Goal: Task Accomplishment & Management: Manage account settings

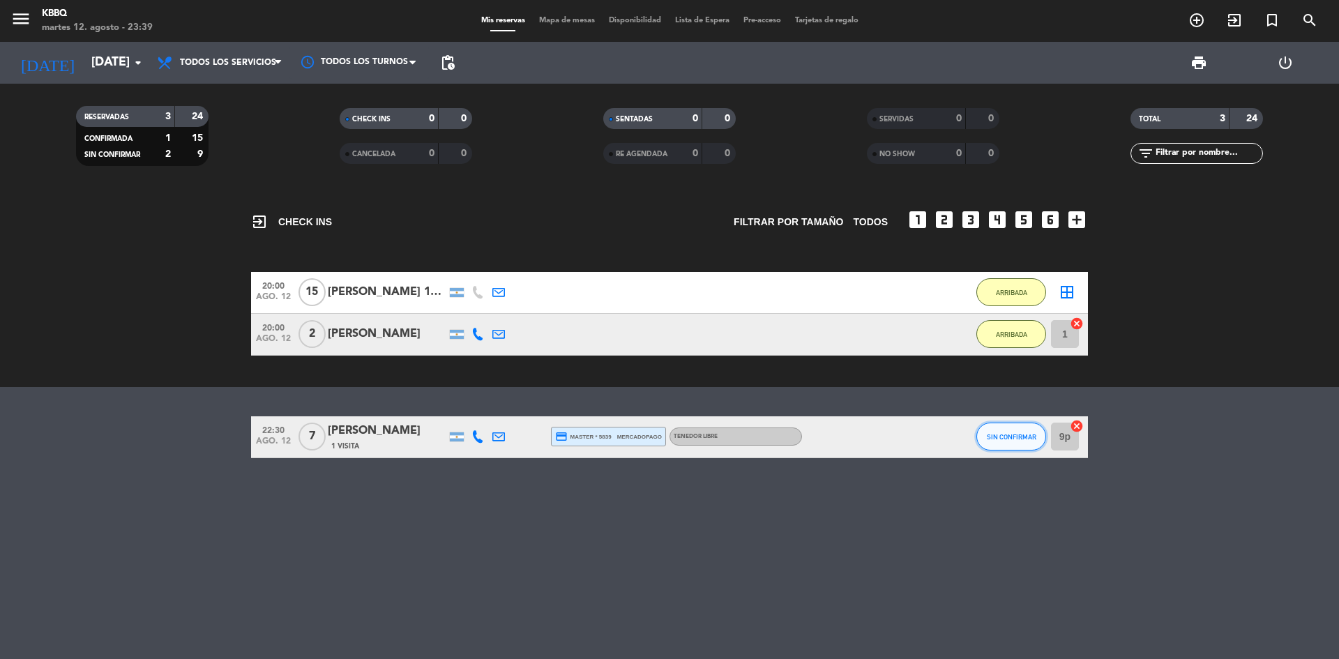
click at [999, 436] on span "SIN CONFIRMAR" at bounding box center [1012, 437] width 50 height 8
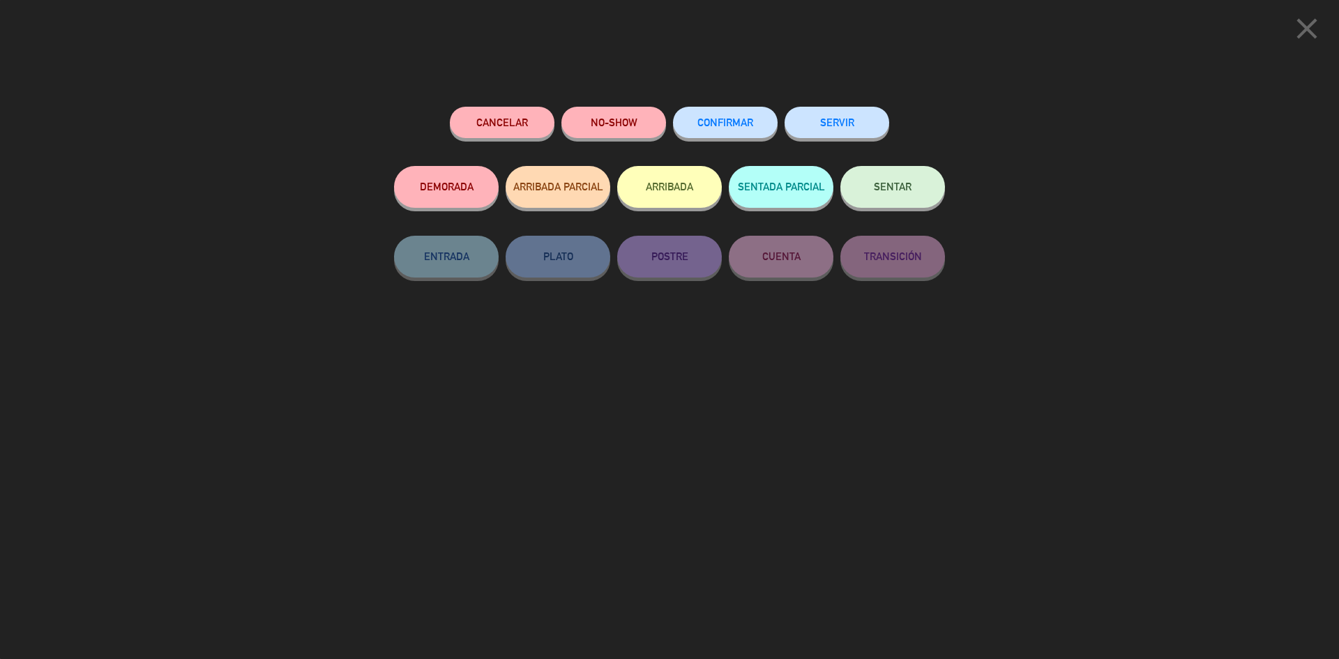
click at [630, 124] on button "NO-SHOW" at bounding box center [613, 122] width 105 height 31
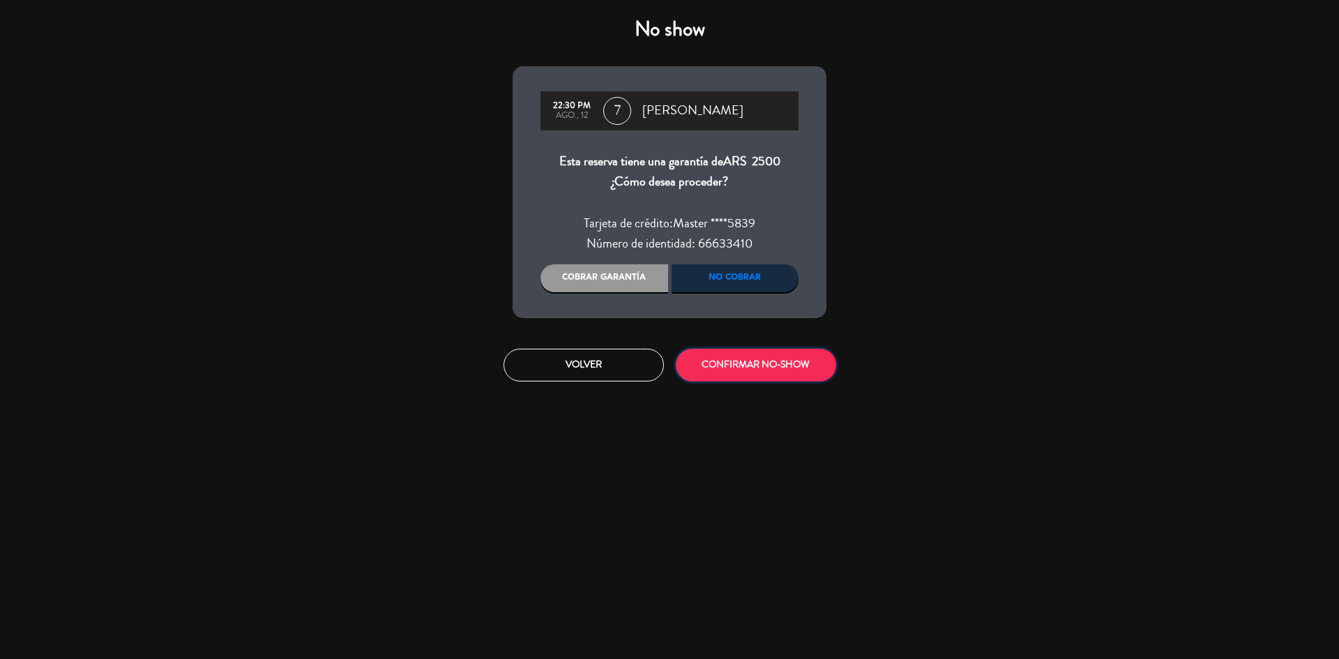
click at [764, 365] on button "CONFIRMAR NO-SHOW" at bounding box center [756, 365] width 160 height 33
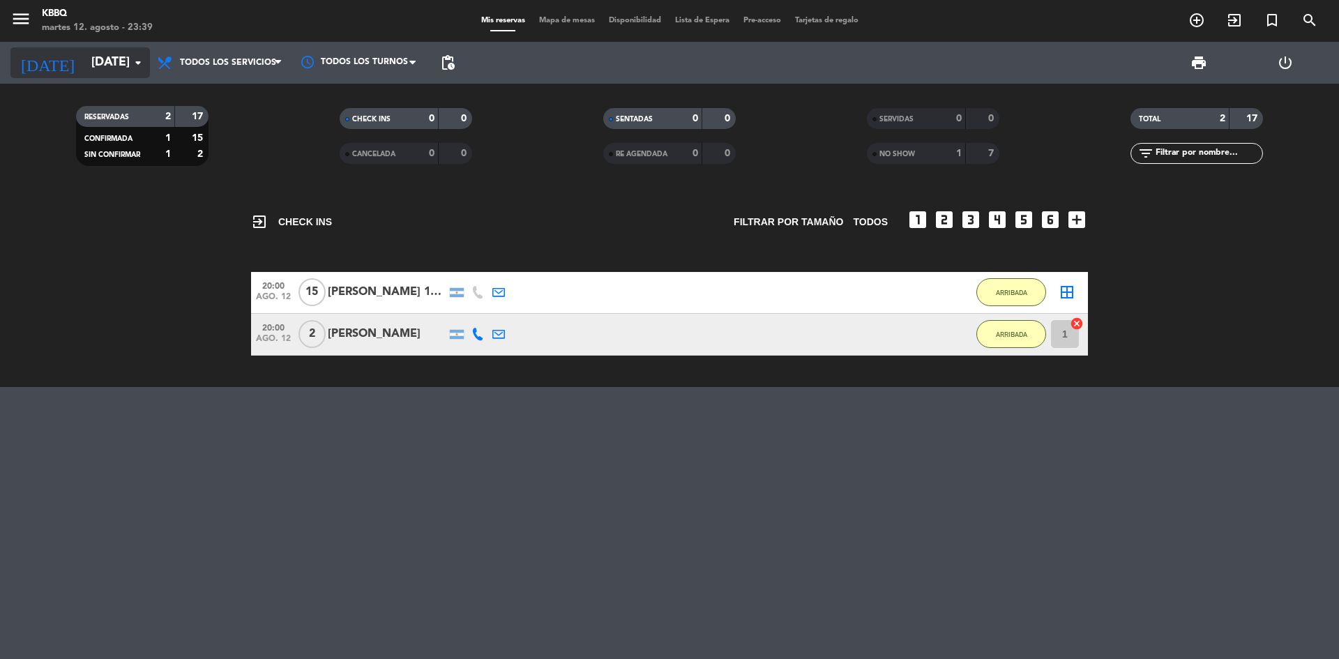
click at [123, 58] on input "[DATE]" at bounding box center [165, 63] width 162 height 28
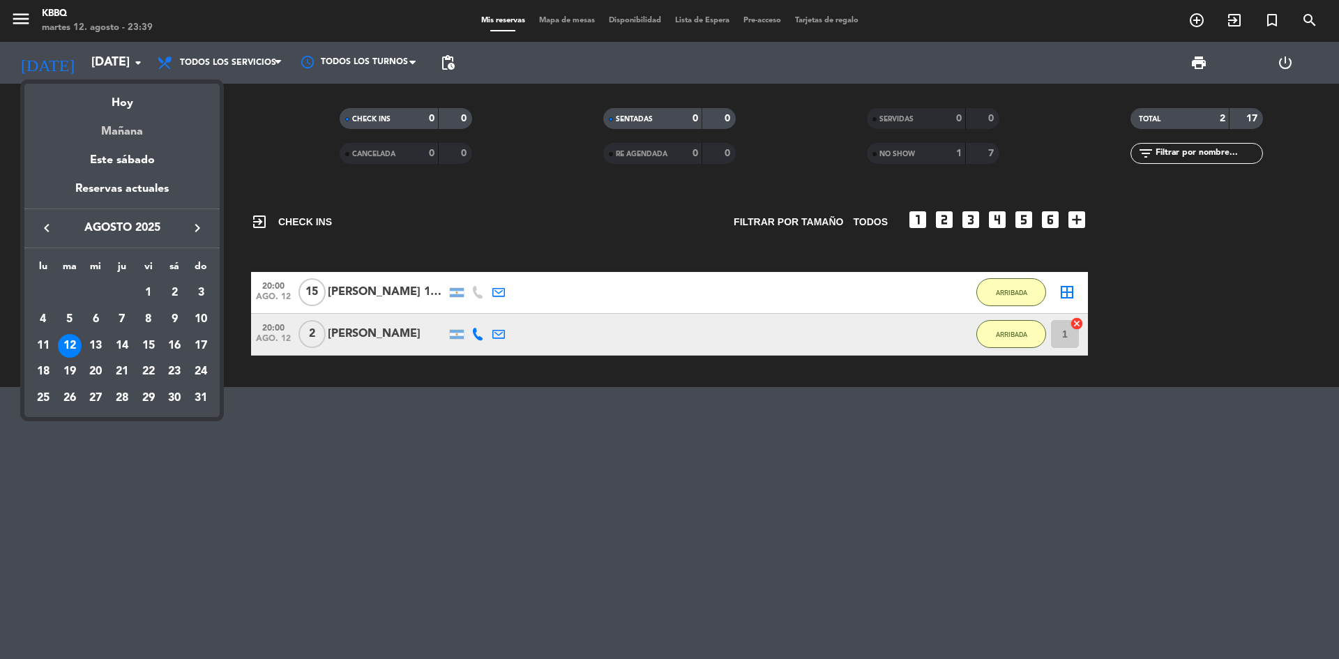
click at [121, 137] on div "Mañana" at bounding box center [121, 126] width 195 height 29
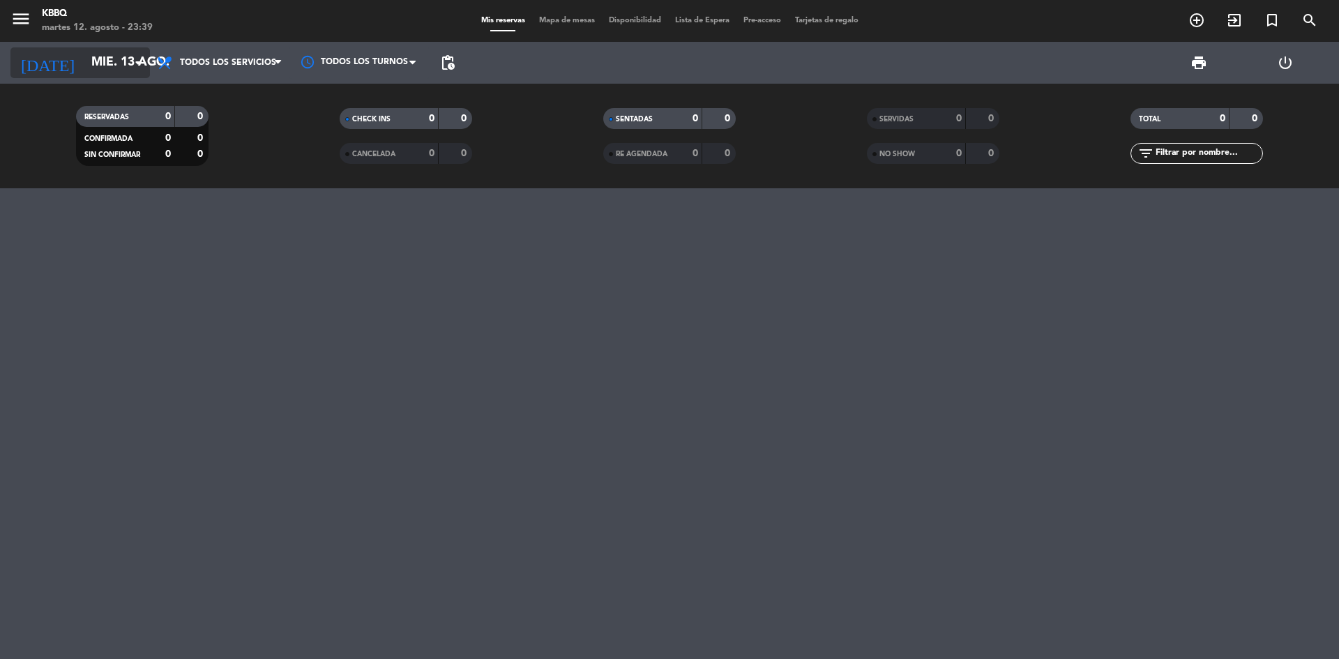
click at [117, 70] on input "mié. 13 ago." at bounding box center [165, 63] width 162 height 28
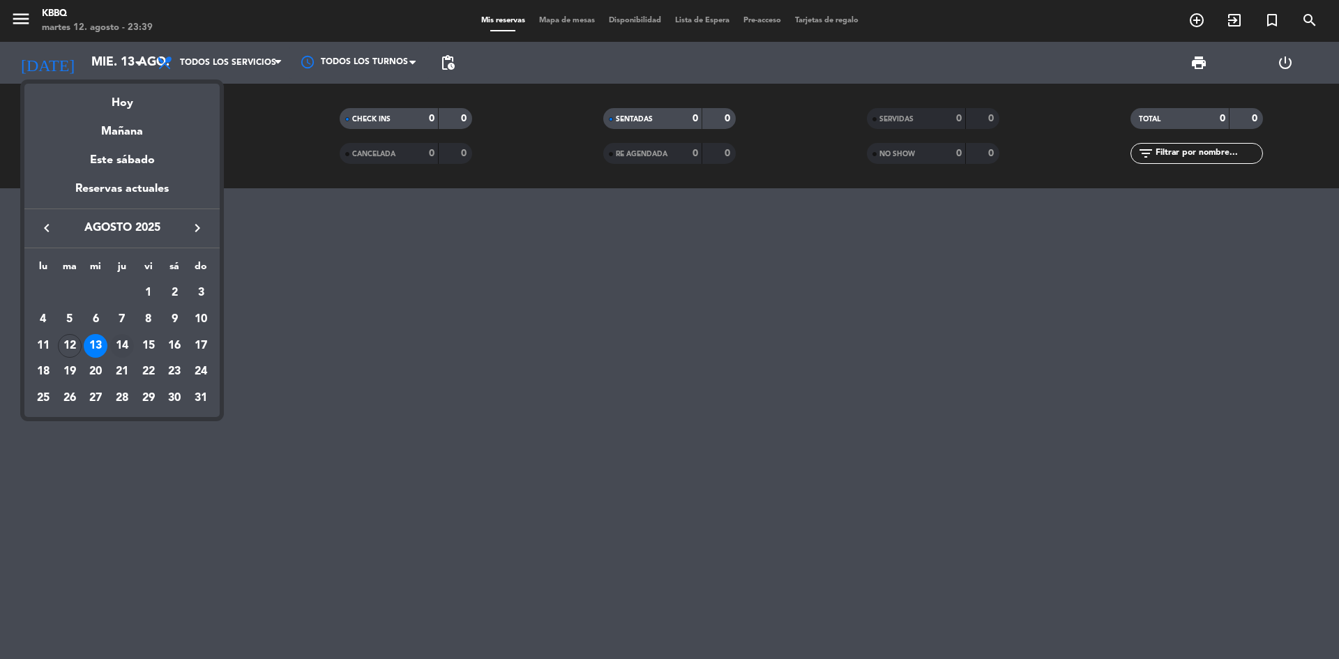
click at [123, 346] on div "14" at bounding box center [122, 346] width 24 height 24
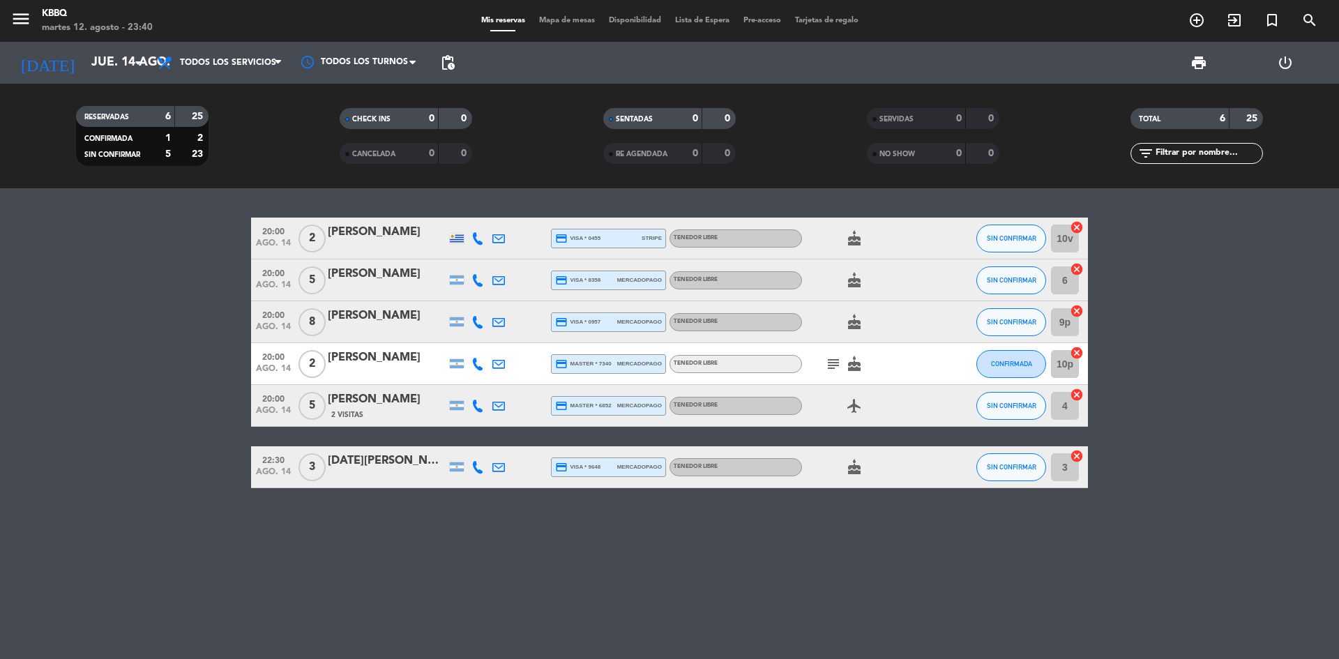
click at [823, 362] on span "subject" at bounding box center [833, 364] width 21 height 17
click at [830, 364] on icon "subject" at bounding box center [833, 364] width 17 height 17
click at [550, 548] on div "20:00 [DATE] 2 [PERSON_NAME] credit_card visa * 0455 stripe Tenedor Libre cake …" at bounding box center [669, 423] width 1339 height 471
click at [89, 77] on div "[DATE] [DATE] arrow_drop_down" at bounding box center [79, 62] width 139 height 31
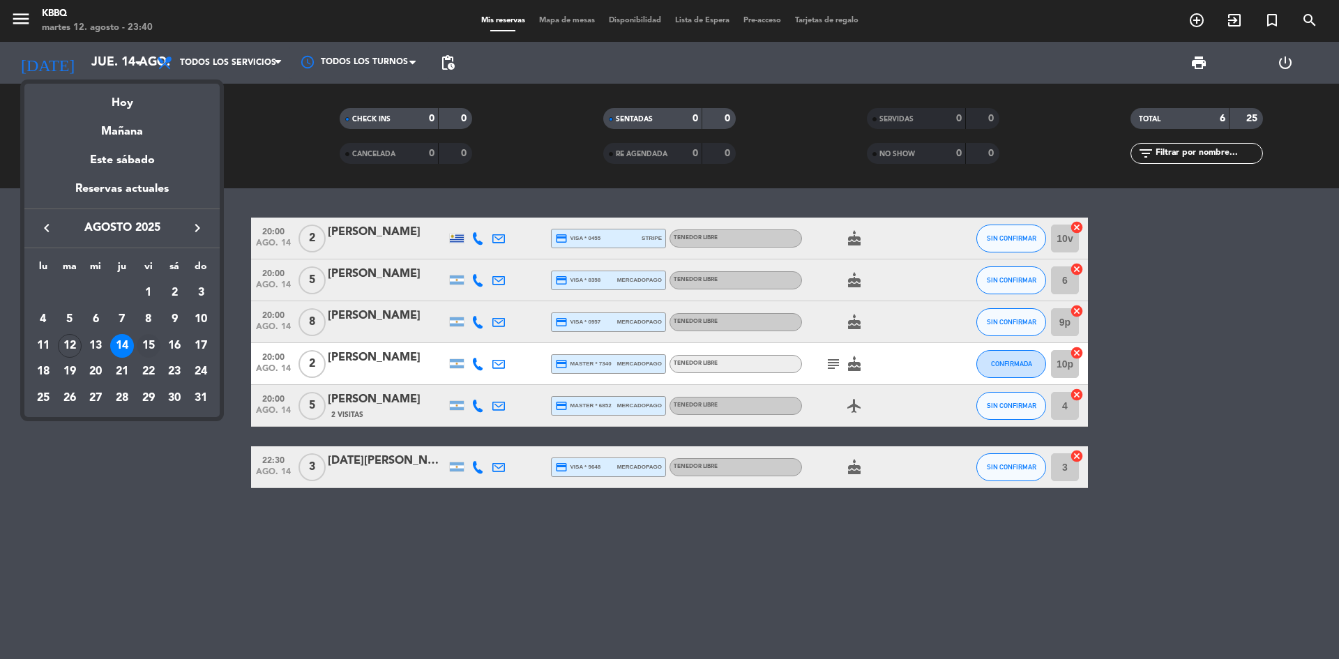
click at [160, 337] on td "15" at bounding box center [148, 346] width 26 height 26
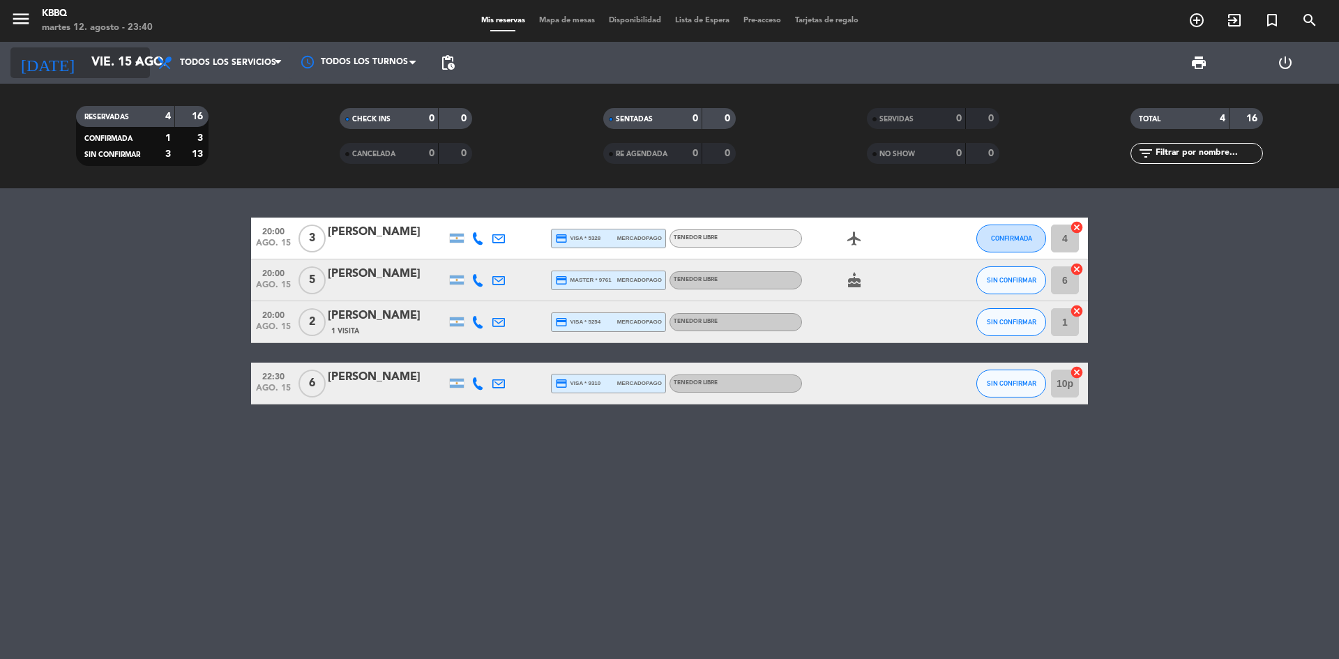
click at [95, 60] on input "vie. 15 ago." at bounding box center [165, 63] width 162 height 28
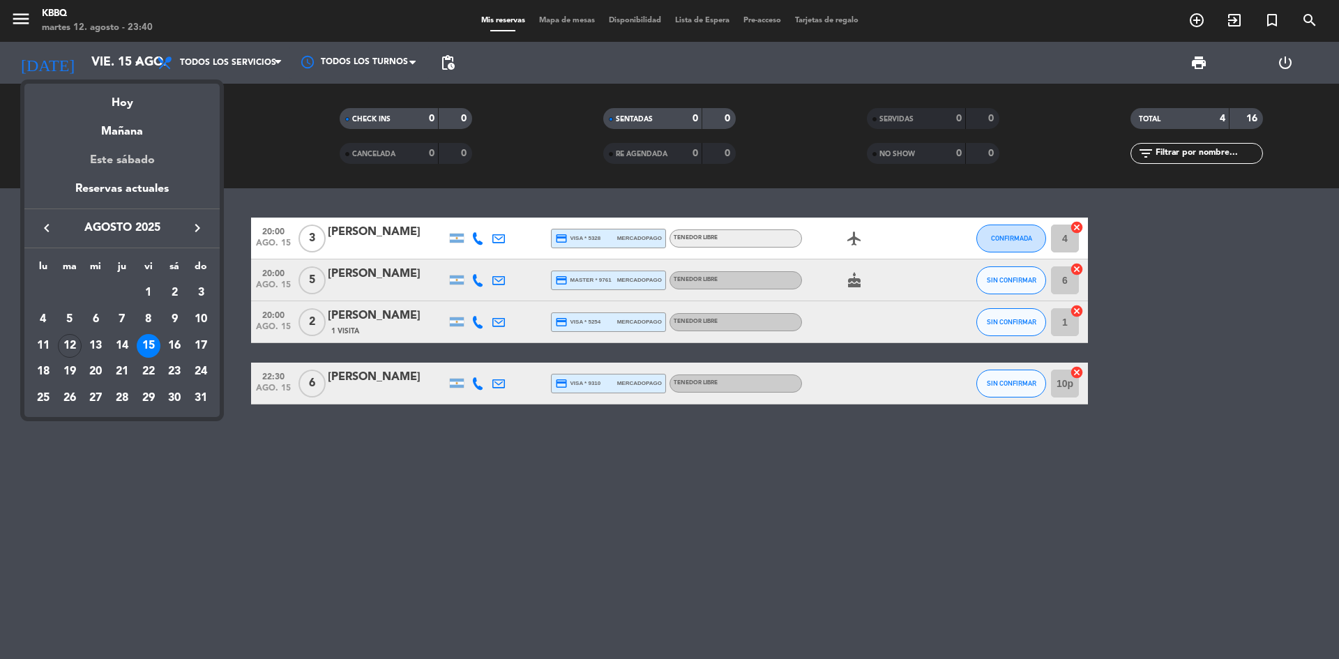
click at [119, 146] on div "Este sábado" at bounding box center [121, 160] width 195 height 39
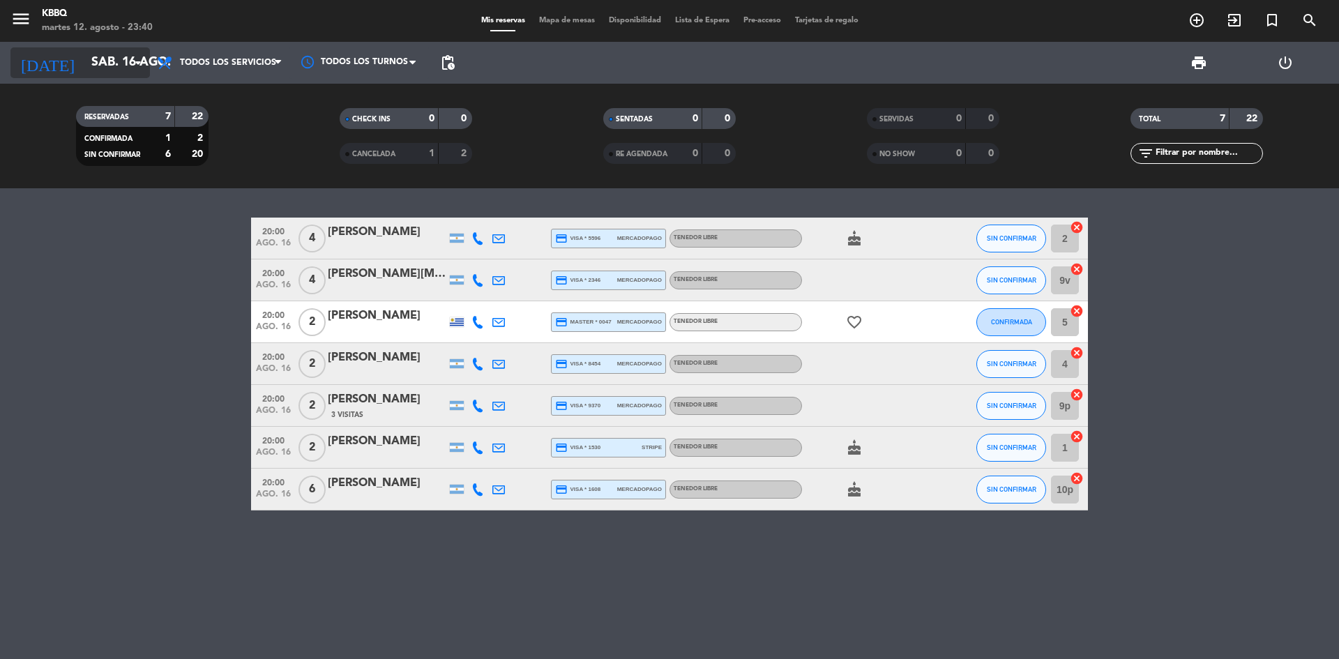
click at [100, 64] on input "sáb. 16 ago." at bounding box center [165, 63] width 162 height 28
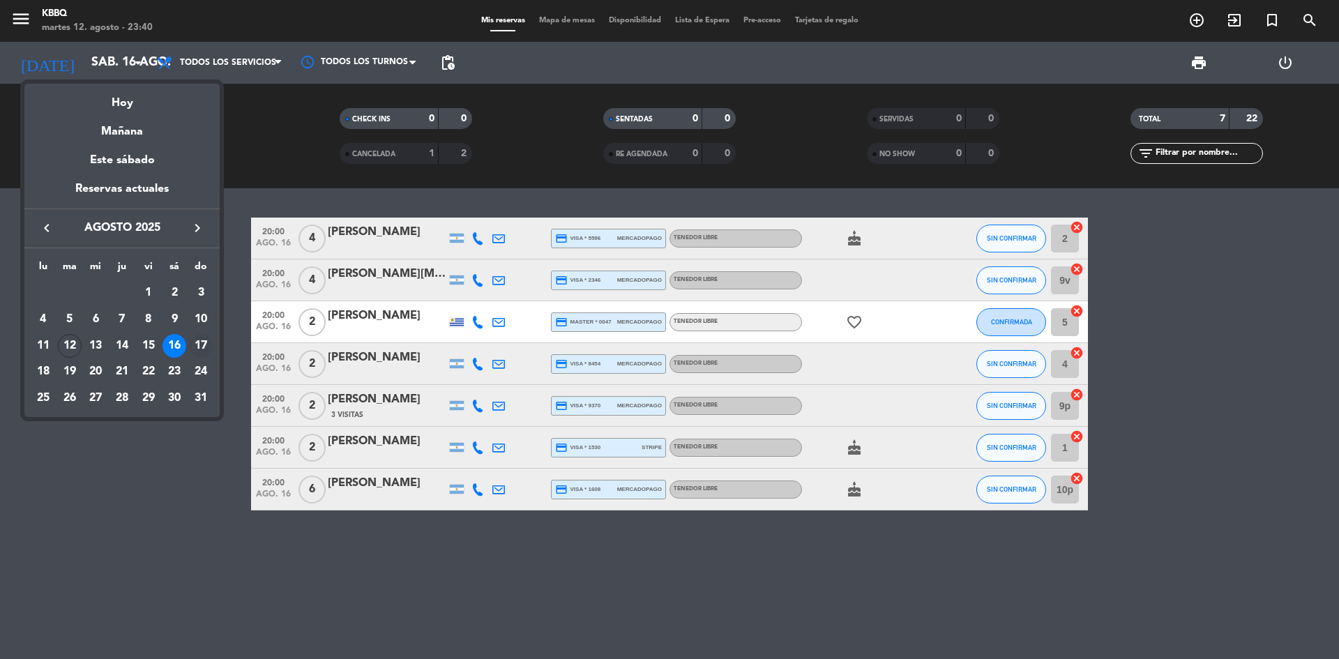
click at [204, 347] on div "17" at bounding box center [201, 346] width 24 height 24
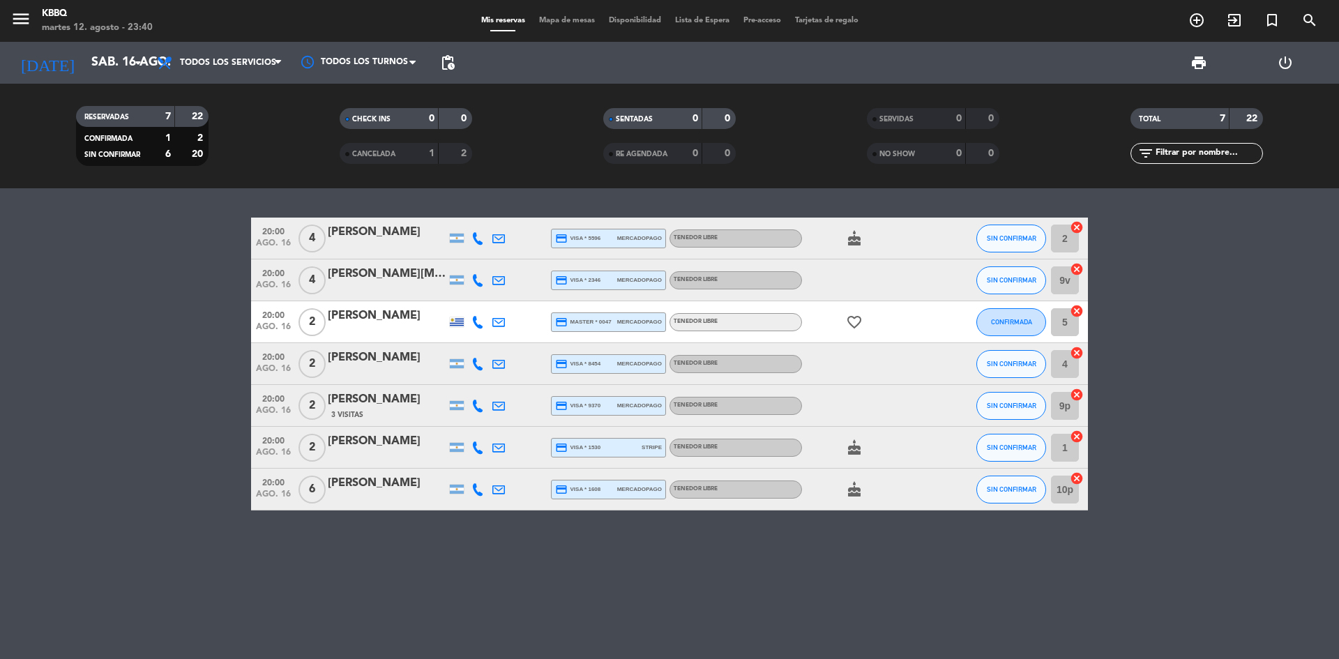
type input "dom. 17 ago."
